Goal: Task Accomplishment & Management: Manage account settings

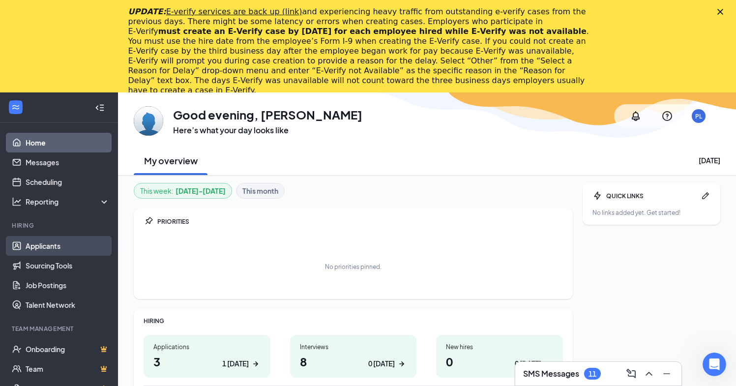
click at [37, 246] on link "Applicants" at bounding box center [68, 246] width 84 height 20
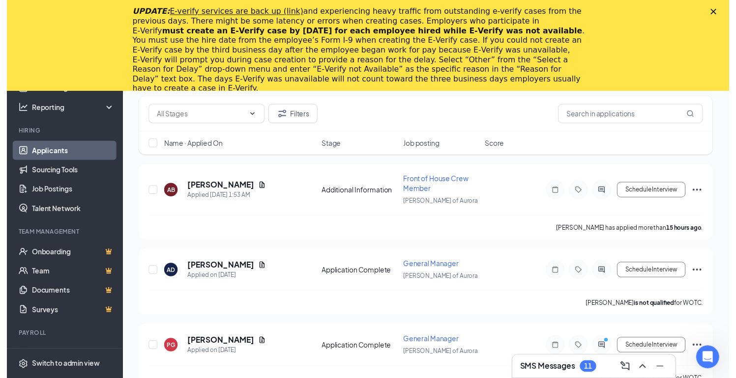
scroll to position [193, 0]
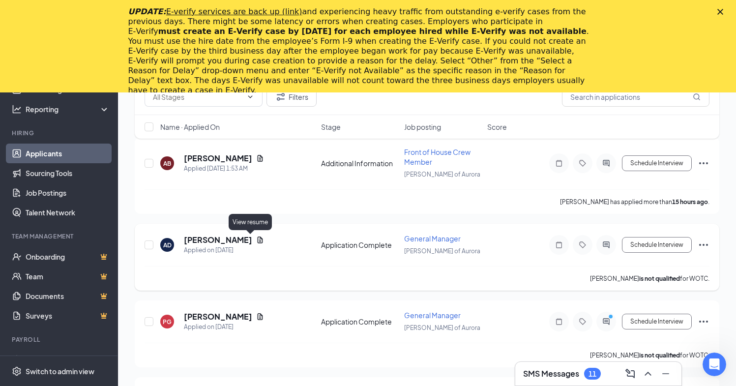
click at [256, 239] on icon "Document" at bounding box center [260, 240] width 8 height 8
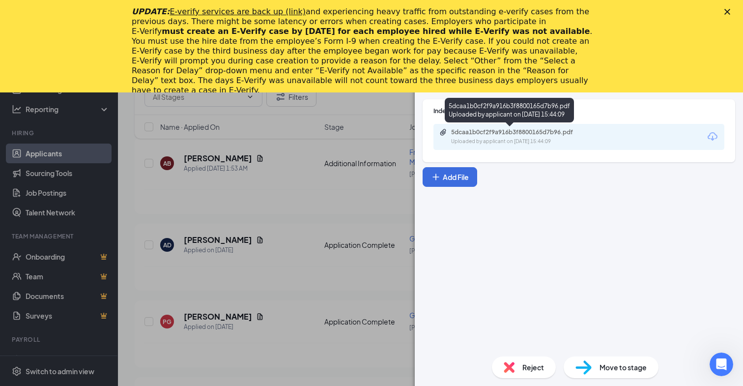
click at [512, 137] on div "5dcaa1b0cf2f9a916b3f8800165d7b96.pdf Uploaded by applicant on Oct 14, 2025 at 1…" at bounding box center [518, 136] width 159 height 17
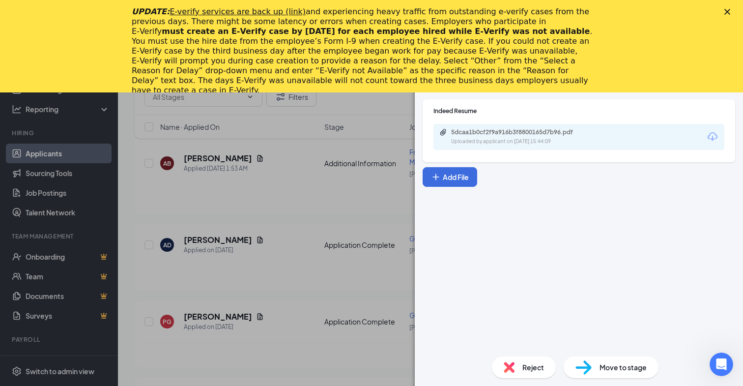
click at [253, 216] on div "AD Amber Deavers General Manager at Culver’s of Aurora Add a tag Application Me…" at bounding box center [371, 193] width 743 height 386
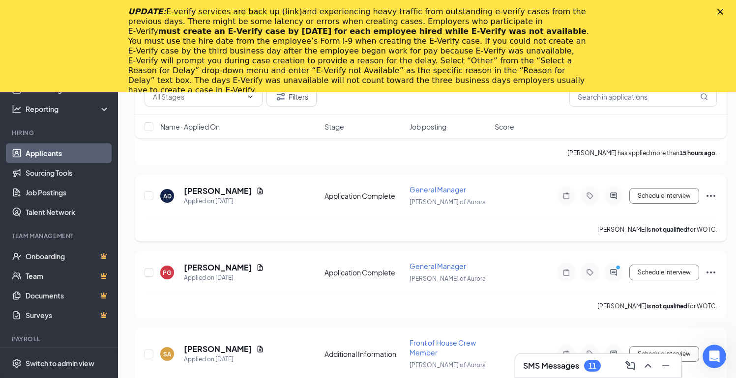
scroll to position [254, 0]
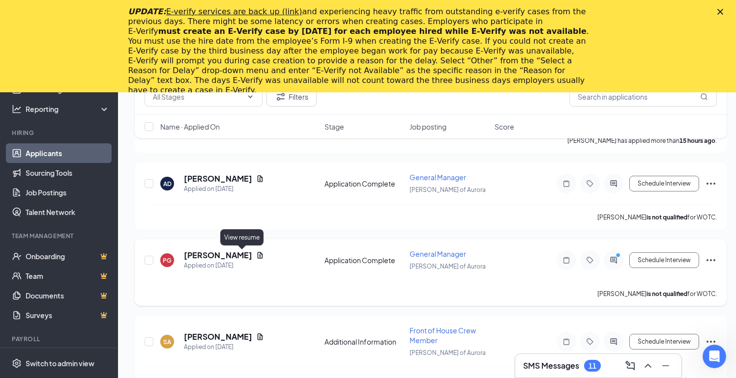
click at [257, 256] on icon "Document" at bounding box center [259, 255] width 5 height 6
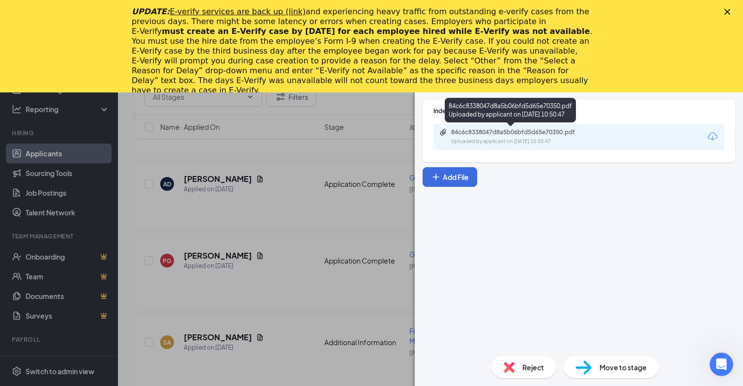
click at [494, 136] on div "84c6c8338047d8a5b06bfd5d65e70350.pdf" at bounding box center [520, 132] width 138 height 8
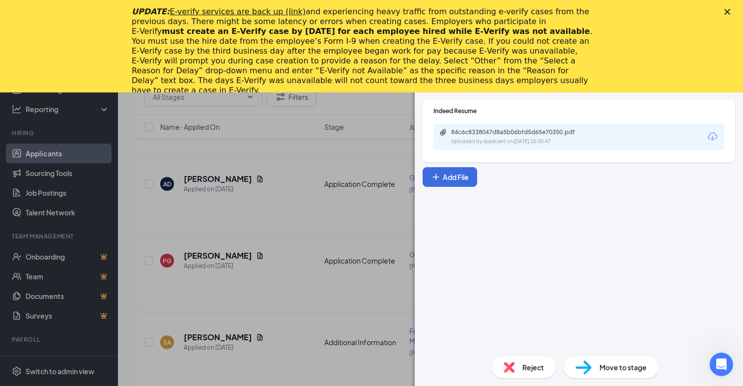
click at [297, 197] on div "PG Pablo Gomez General Manager at Culver’s of Aurora Add a tag Application Mess…" at bounding box center [371, 193] width 743 height 386
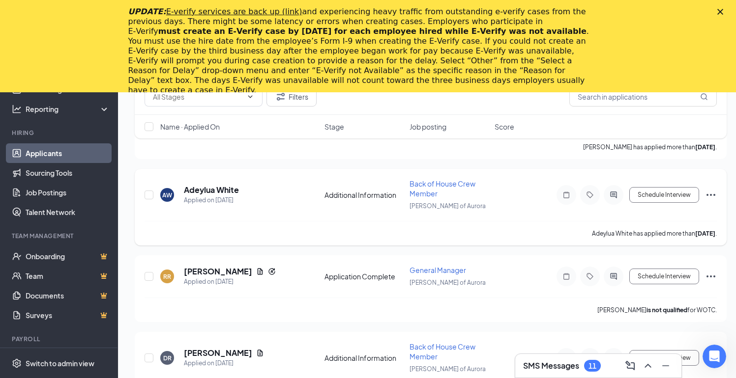
scroll to position [504, 0]
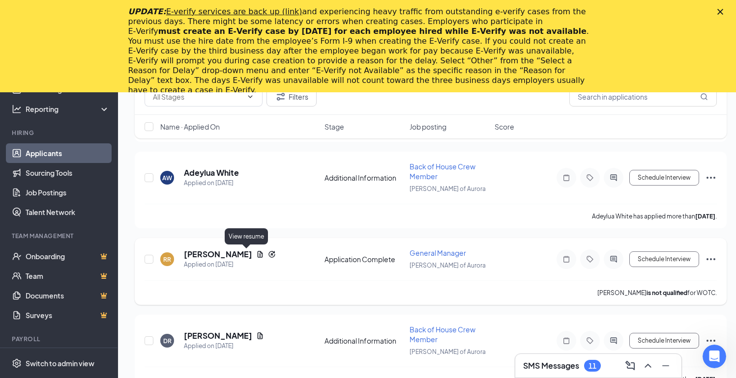
click at [257, 256] on icon "Document" at bounding box center [259, 254] width 5 height 6
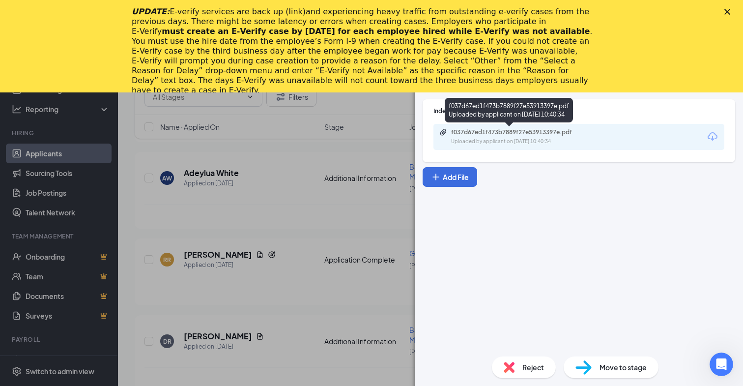
click at [506, 137] on div "f037d67ed1f473b7889f27e53913397e.pdf Uploaded by applicant on Oct 12, 2025 at 1…" at bounding box center [518, 136] width 159 height 17
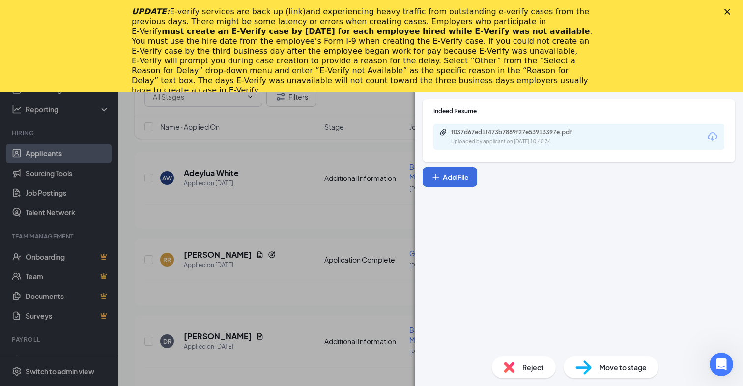
click at [194, 217] on div "RR Roger Roberts General Manager at Culver’s of Aurora Add a tag Application Me…" at bounding box center [371, 193] width 743 height 386
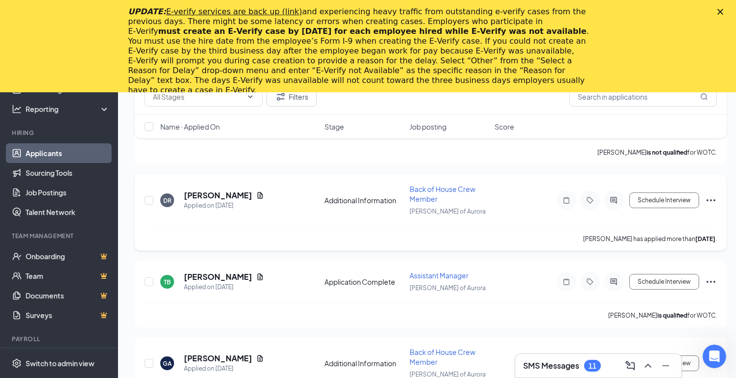
scroll to position [656, 0]
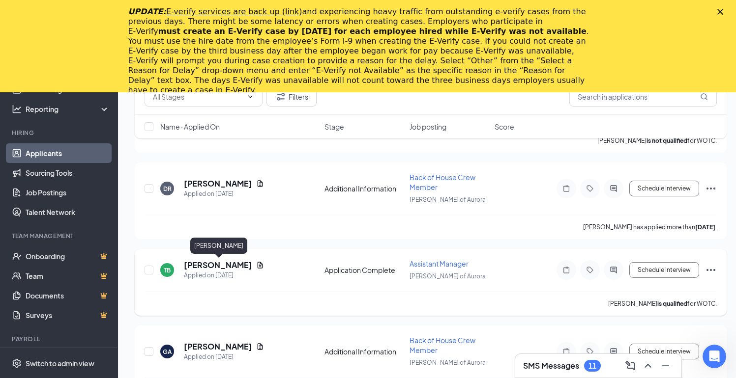
click at [248, 264] on h5 "TreVan Blankenship" at bounding box center [218, 265] width 68 height 11
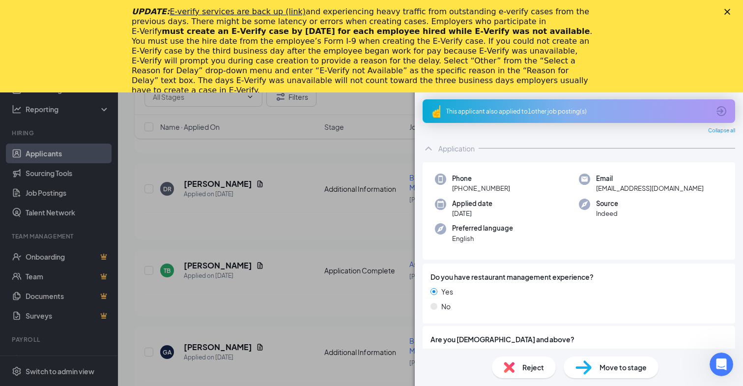
click at [266, 266] on div "TB TreVan Blankenship ✔ WOTC Assistant Manager at Culver’s of Aurora Add a tag …" at bounding box center [371, 193] width 743 height 386
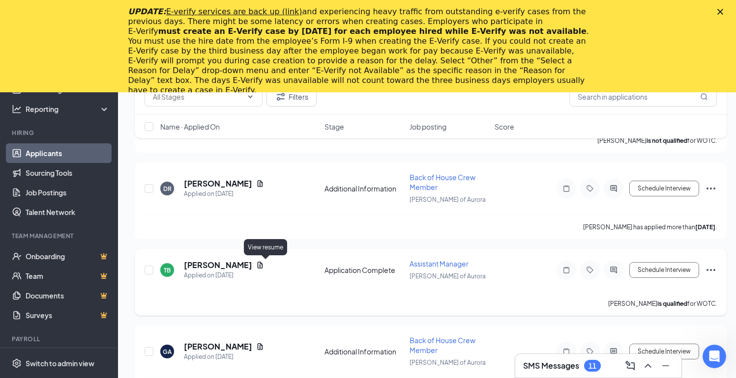
click at [264, 265] on icon "Document" at bounding box center [260, 265] width 8 height 8
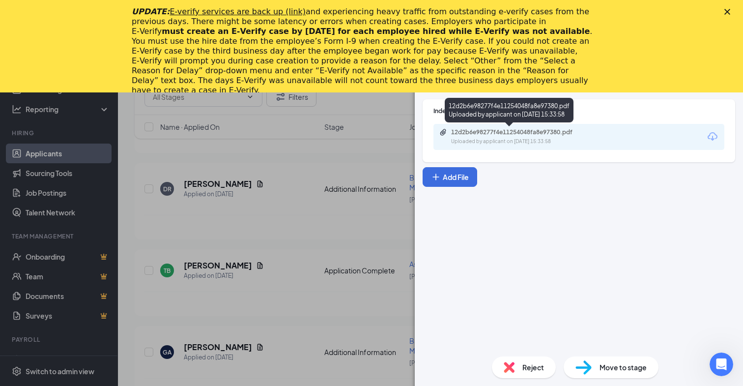
click at [500, 137] on div "12d2b6e98277f4e11254048fa8e97380.pdf Uploaded by applicant on Oct 11, 2025 at 1…" at bounding box center [518, 136] width 159 height 17
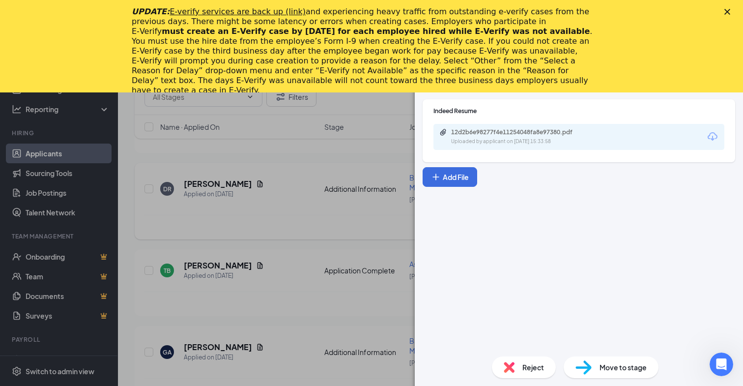
click at [347, 197] on div "TB TreVan Blankenship ✔ WOTC Assistant Manager at Culver’s of Aurora Add a tag …" at bounding box center [371, 193] width 743 height 386
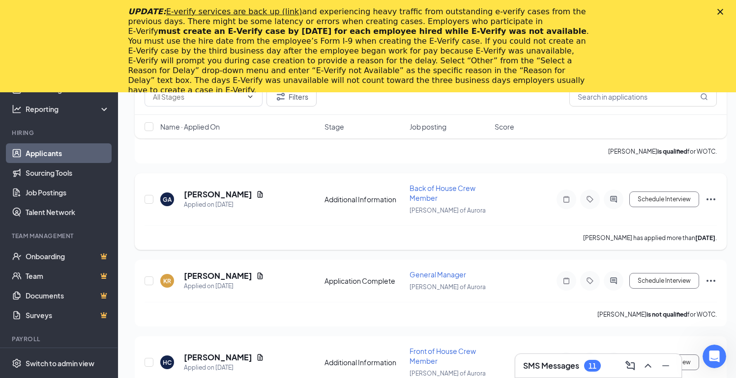
scroll to position [819, 0]
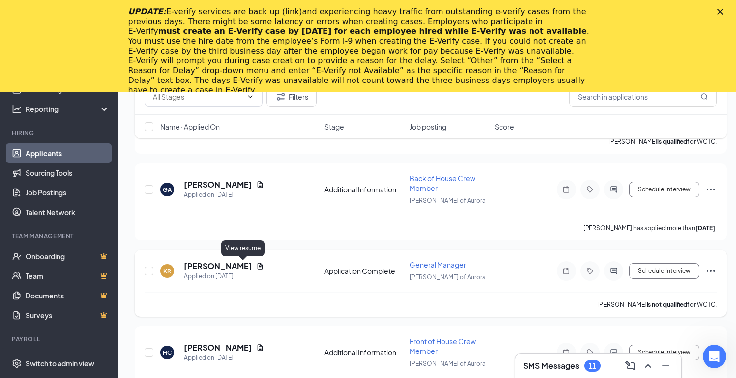
click at [256, 267] on icon "Document" at bounding box center [260, 266] width 8 height 8
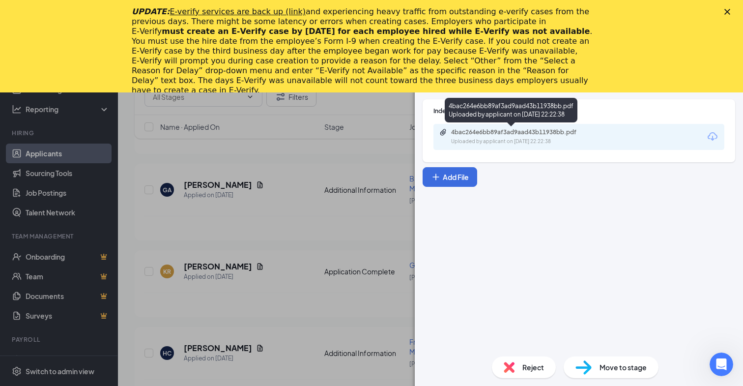
drag, startPoint x: 522, startPoint y: 136, endPoint x: 521, endPoint y: 141, distance: 4.9
click at [522, 137] on div "4bac264e6bb89af3ad9aad43b11938bb.pdf Uploaded by applicant on Oct 07, 2025 at 2…" at bounding box center [518, 136] width 159 height 17
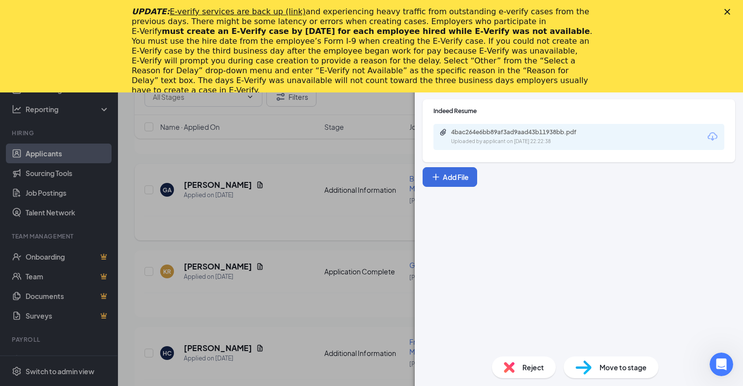
click at [328, 218] on div "KR Kris Reynolds General Manager at Culver’s of Aurora Add a tag Application Me…" at bounding box center [371, 193] width 743 height 386
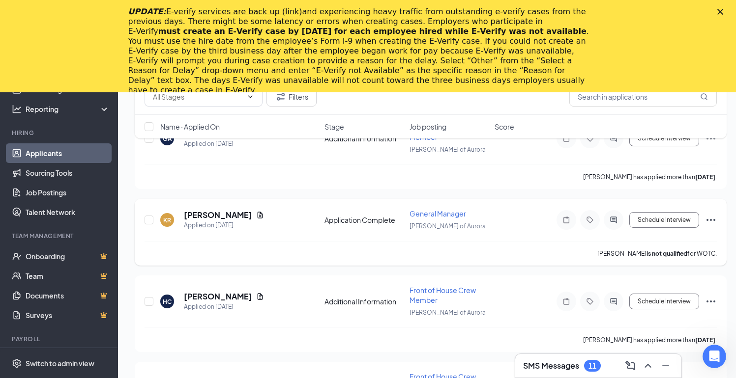
scroll to position [902, 0]
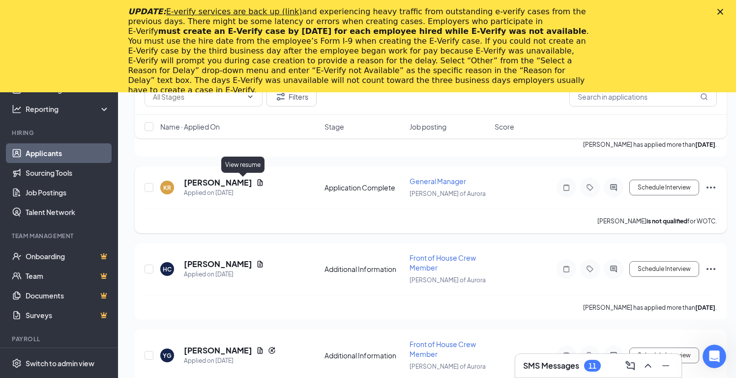
click at [256, 182] on icon "Document" at bounding box center [260, 183] width 8 height 8
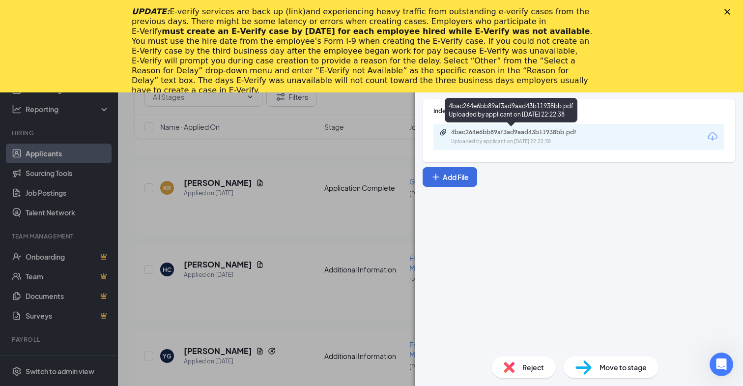
click at [537, 140] on div "Uploaded by applicant on Oct 07, 2025 at 22:22:38" at bounding box center [524, 142] width 147 height 8
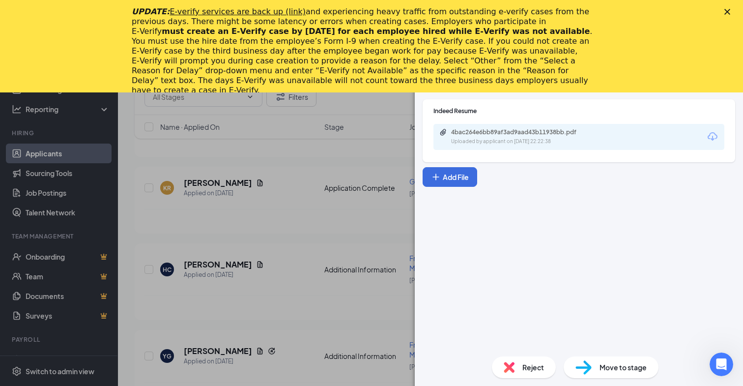
click at [288, 203] on div "KR Kris Reynolds General Manager at Culver’s of Aurora Add a tag Application Me…" at bounding box center [371, 193] width 743 height 386
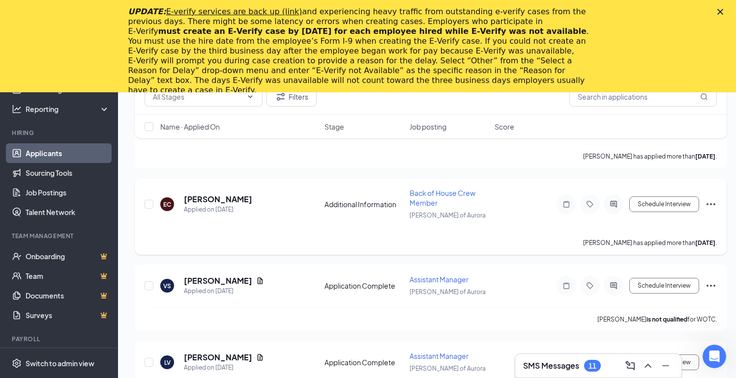
scroll to position [1221, 0]
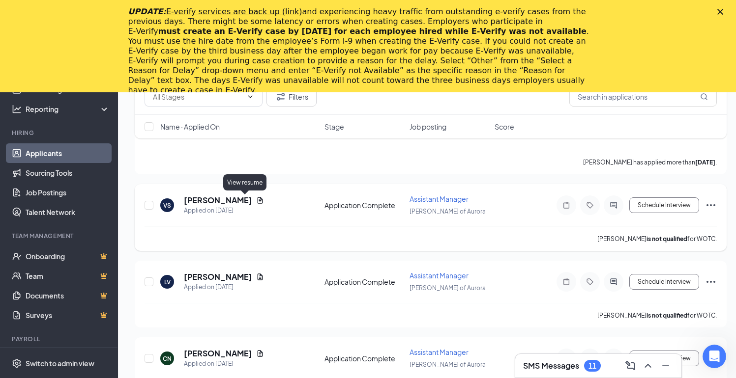
click at [256, 199] on icon "Document" at bounding box center [260, 201] width 8 height 8
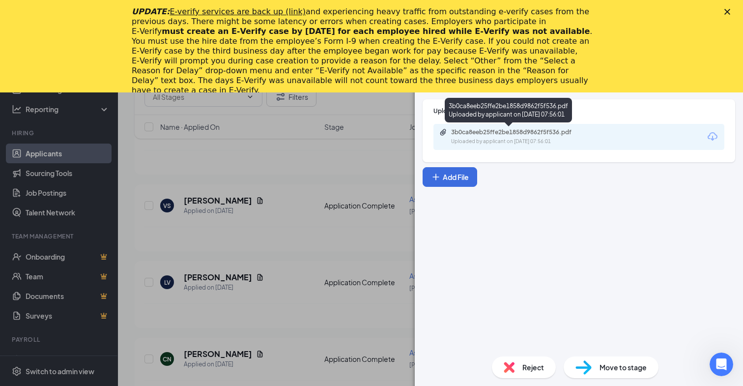
drag, startPoint x: 531, startPoint y: 126, endPoint x: 531, endPoint y: 132, distance: 5.4
click at [531, 128] on div "3b0ca8eeb25ffe2be1858d9862f5f536.pdf Uploaded by applicant on Oct 02, 2025 at 0…" at bounding box center [578, 137] width 291 height 26
click at [530, 136] on div "3b0ca8eeb25ffe2be1858d9862f5f536.pdf" at bounding box center [520, 132] width 138 height 8
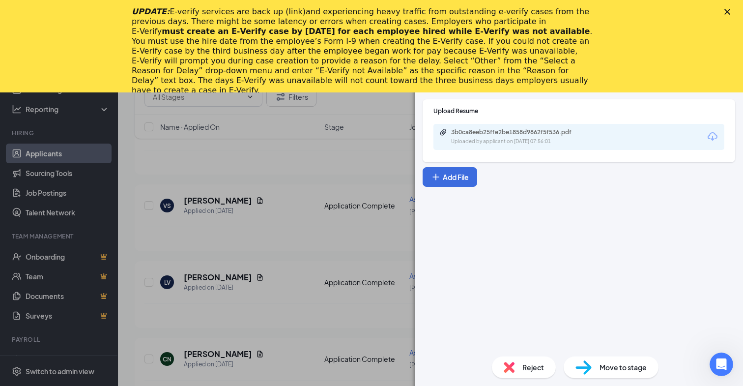
click at [280, 159] on div "VS Veronica Silva Assistant Manager at Culver’s of Aurora Add a tag Application…" at bounding box center [371, 193] width 743 height 386
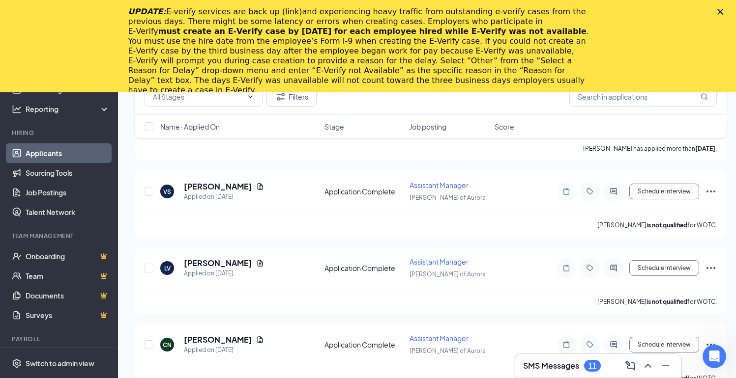
scroll to position [1272, 0]
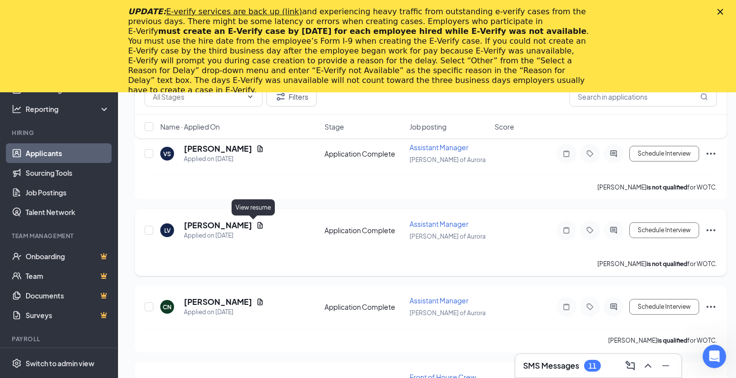
click at [256, 226] on icon "Document" at bounding box center [260, 226] width 8 height 8
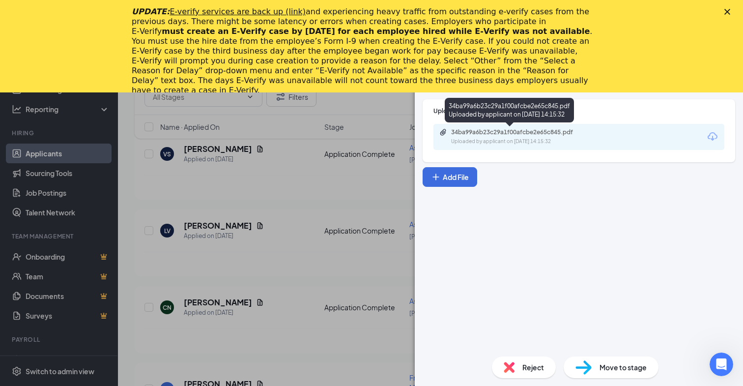
click at [500, 132] on div "34ba99a6b23c29a1f00afcbe2e65c845.pdf" at bounding box center [520, 132] width 138 height 8
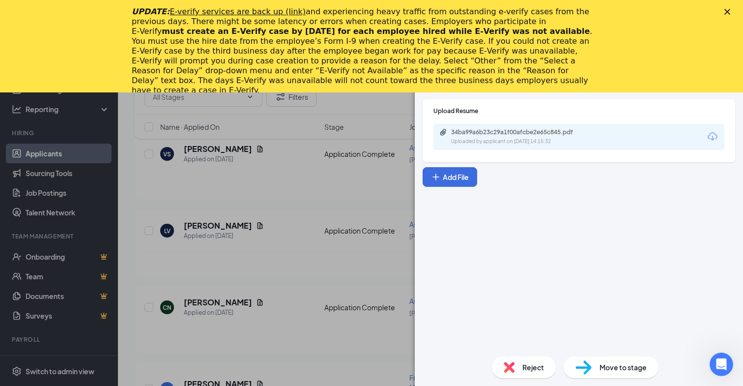
click at [345, 191] on div "LV Lizbeth Vasquez Assistant Manager at Culver’s of Aurora Add a tag Applicatio…" at bounding box center [371, 193] width 743 height 386
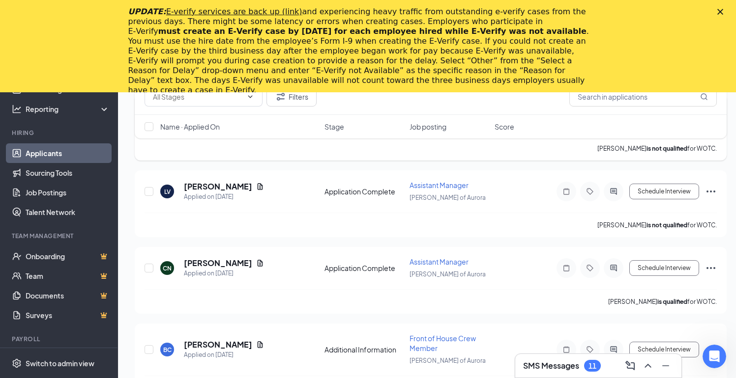
scroll to position [1235, 0]
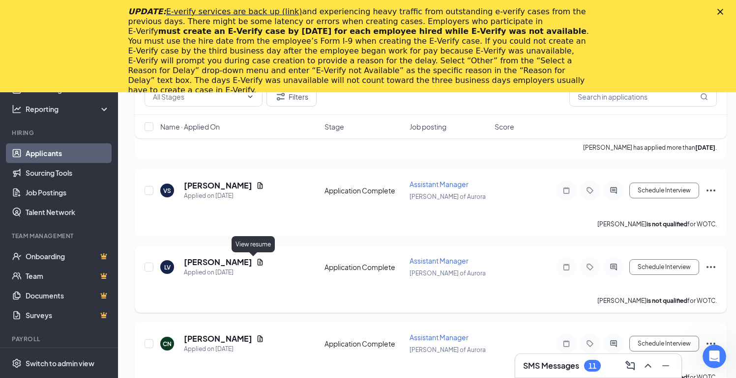
click at [256, 262] on icon "Document" at bounding box center [260, 262] width 8 height 8
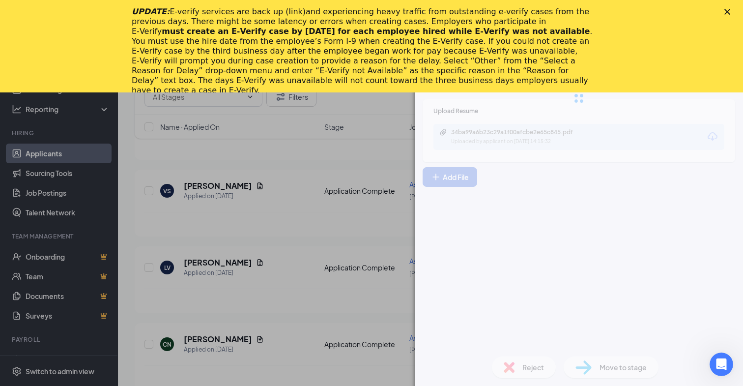
click at [351, 243] on div "LV Lizbeth Vasquez Assistant Manager at Culver’s of Aurora Add a tag Applicatio…" at bounding box center [371, 193] width 743 height 386
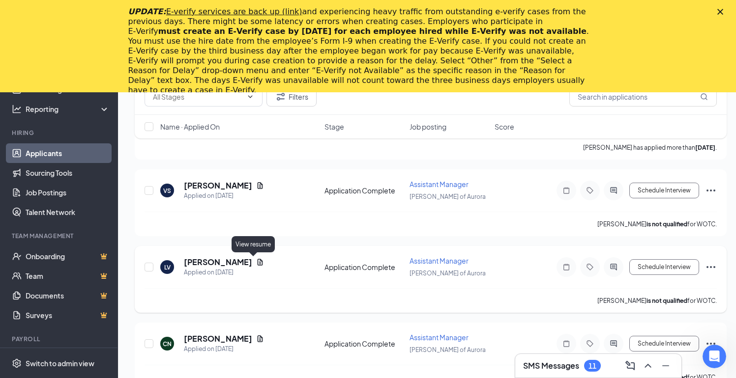
click at [256, 264] on icon "Document" at bounding box center [260, 262] width 8 height 8
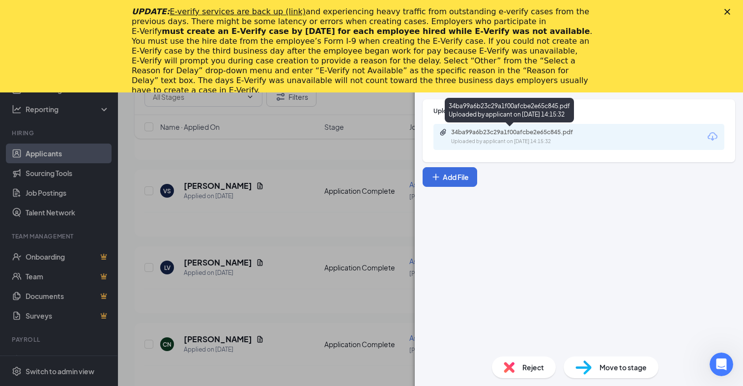
click at [516, 137] on div "34ba99a6b23c29a1f00afcbe2e65c845.pdf Uploaded by applicant on Sep 28, 2025 at 1…" at bounding box center [518, 136] width 159 height 17
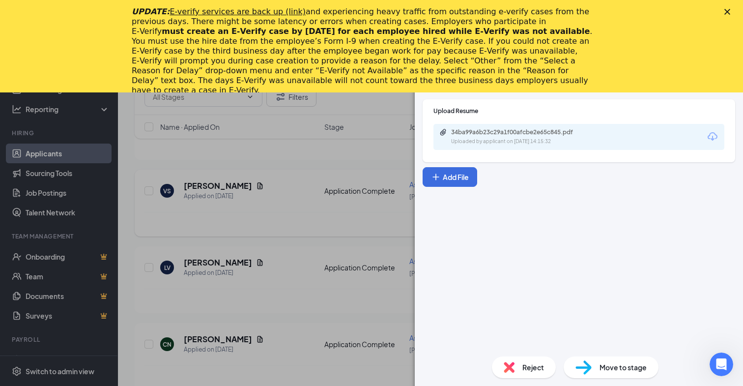
click at [327, 219] on div "LV Lizbeth Vasquez Assistant Manager at Culver’s of Aurora Add a tag Applicatio…" at bounding box center [371, 193] width 743 height 386
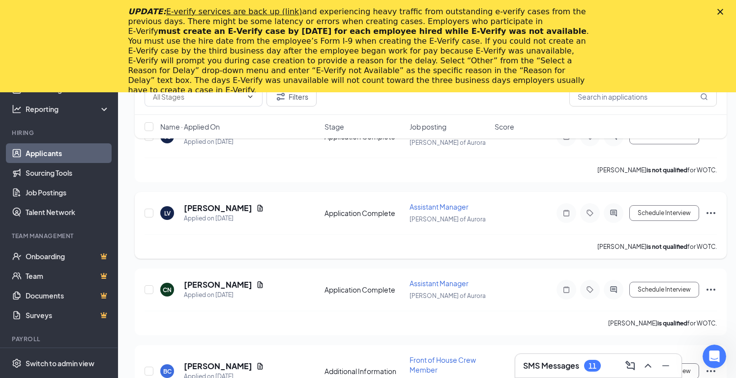
scroll to position [1277, 0]
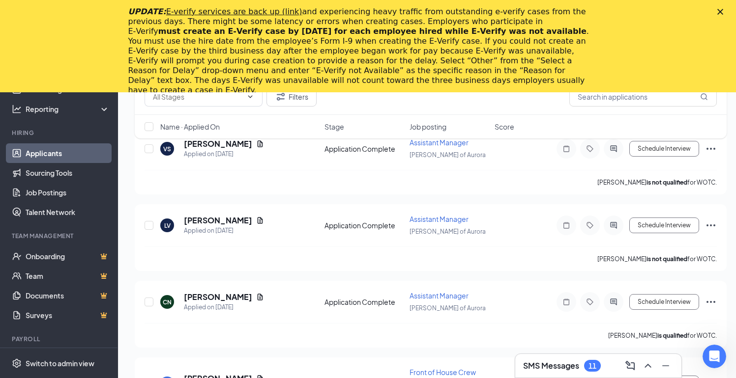
click at [243, 145] on div "Filters Name · Applied On Stage Job posting Score" at bounding box center [431, 113] width 592 height 69
click at [243, 144] on div "Filters Name · Applied On Stage Job posting Score" at bounding box center [431, 113] width 592 height 69
click at [242, 143] on div "Filters Name · Applied On Stage Job posting Score" at bounding box center [431, 113] width 592 height 69
click at [241, 144] on div "Filters Name · Applied On Stage Job posting Score" at bounding box center [431, 113] width 592 height 69
click at [257, 299] on icon "Document" at bounding box center [259, 297] width 5 height 6
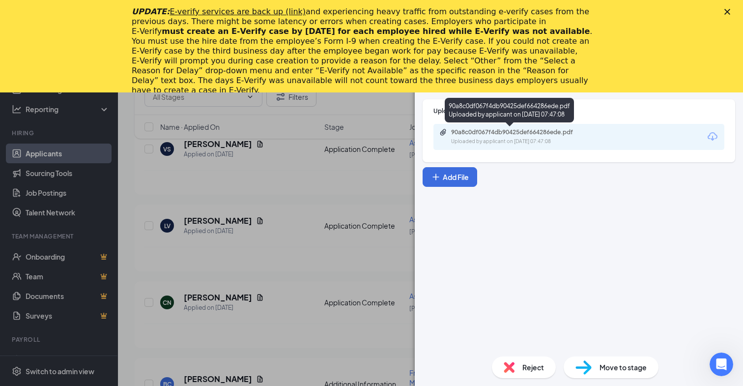
click at [549, 141] on div "Uploaded by applicant on Sep 28, 2025 at 07:47:08" at bounding box center [524, 142] width 147 height 8
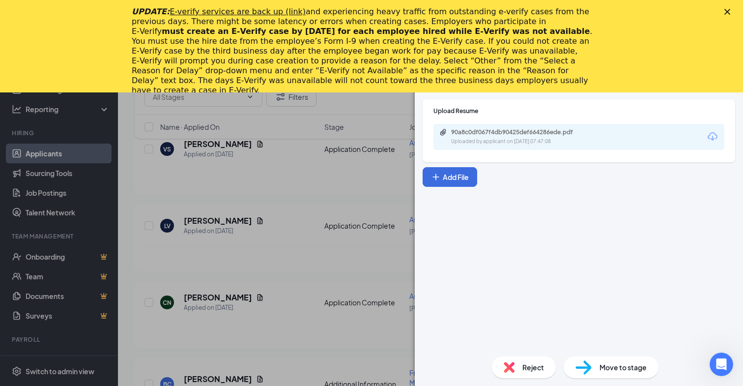
click at [318, 246] on div "CN Cathleen Nelson ✔ WOTC Assistant Manager at Culver’s of Aurora Add a tag App…" at bounding box center [371, 193] width 743 height 386
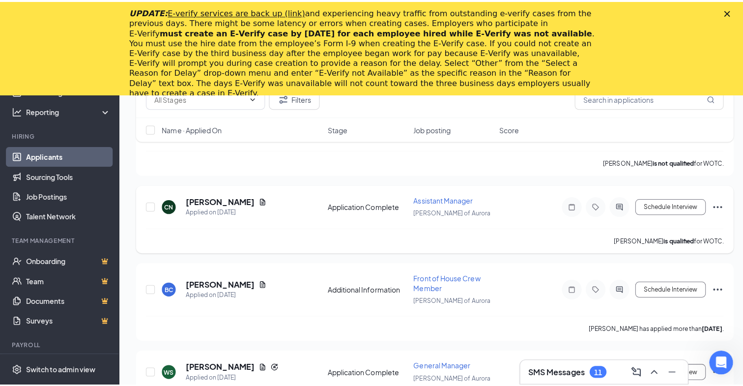
scroll to position [1423, 0]
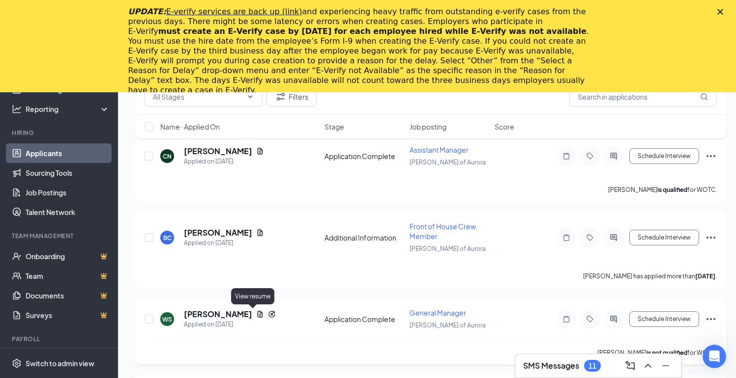
click at [257, 317] on icon "Document" at bounding box center [259, 314] width 5 height 6
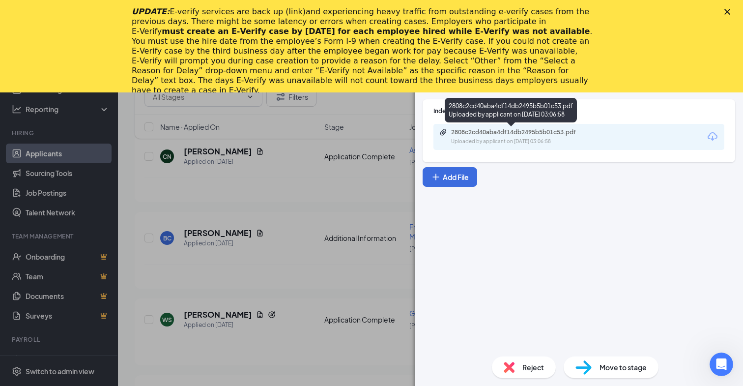
click at [504, 136] on div "2808c2cd40aba4df14db2495b5b01c53.pdf Uploaded by applicant on Sep 25, 2025 at 0…" at bounding box center [518, 136] width 159 height 17
